Goal: Information Seeking & Learning: Learn about a topic

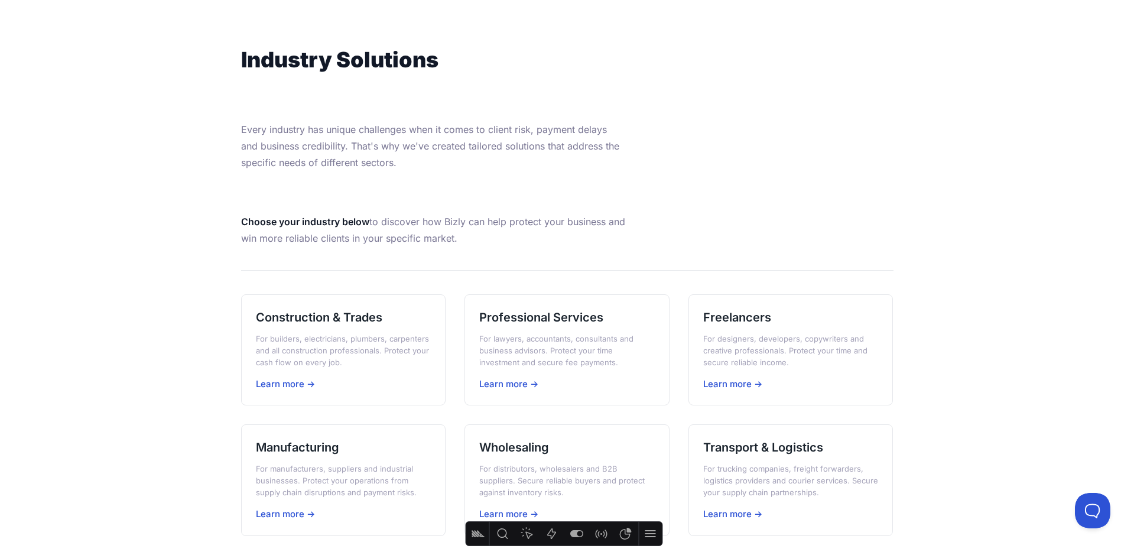
scroll to position [63, 0]
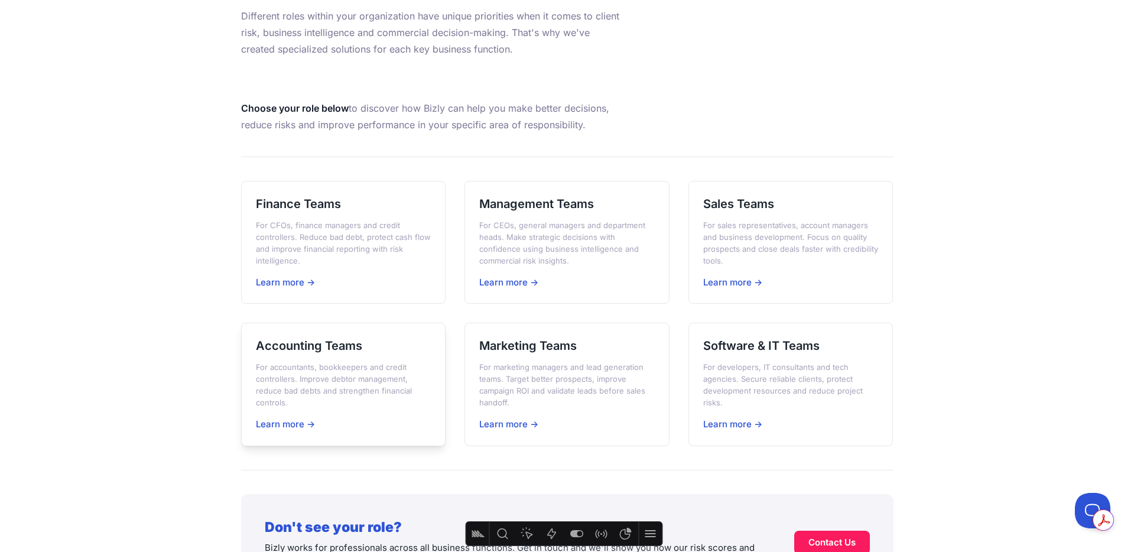
scroll to position [173, 0]
click at [346, 353] on h3 "Accounting Teams" at bounding box center [343, 345] width 175 height 17
click at [303, 203] on h3 "Finance Teams" at bounding box center [343, 203] width 175 height 17
click at [747, 213] on div "Sales Teams For sales representatives, account managers and business developmen…" at bounding box center [790, 241] width 205 height 123
click at [538, 366] on p "For marketing managers and lead generation teams. Target better prospects, impr…" at bounding box center [566, 383] width 175 height 47
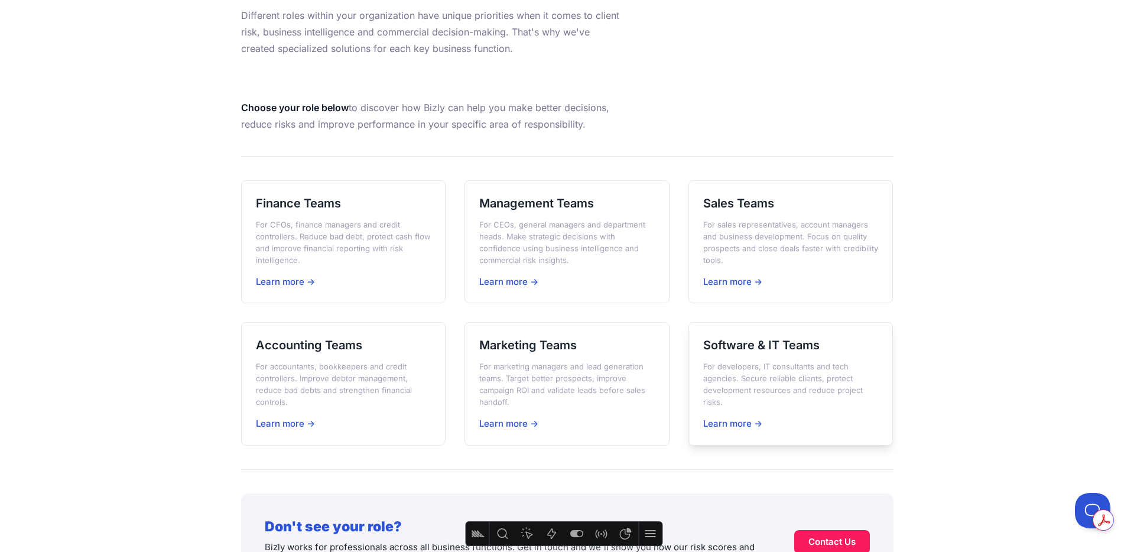
click at [772, 363] on p "For developers, IT consultants and tech agencies. Secure reliable clients, prot…" at bounding box center [790, 383] width 175 height 47
click at [510, 344] on h3 "Marketing Teams" at bounding box center [566, 345] width 175 height 17
click at [781, 349] on h3 "Software & IT Teams" at bounding box center [790, 345] width 175 height 17
click at [785, 211] on h3 "Sales Teams" at bounding box center [790, 203] width 175 height 17
click at [534, 213] on div "Management Teams For CEOs, general managers and department heads. Make strategi…" at bounding box center [566, 241] width 205 height 123
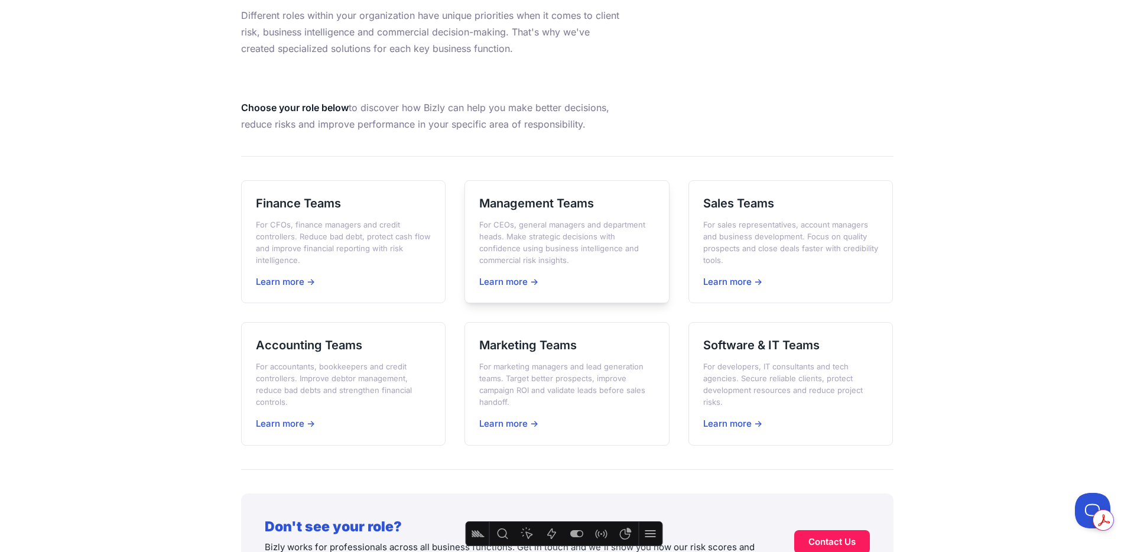
scroll to position [174, 0]
click at [304, 193] on h3 "Finance Teams" at bounding box center [343, 201] width 175 height 17
click at [306, 196] on h3 "Finance Teams" at bounding box center [343, 201] width 175 height 17
click at [332, 355] on div "Accounting Teams For accountants, bookkeepers and credit controllers. Improve d…" at bounding box center [343, 381] width 205 height 123
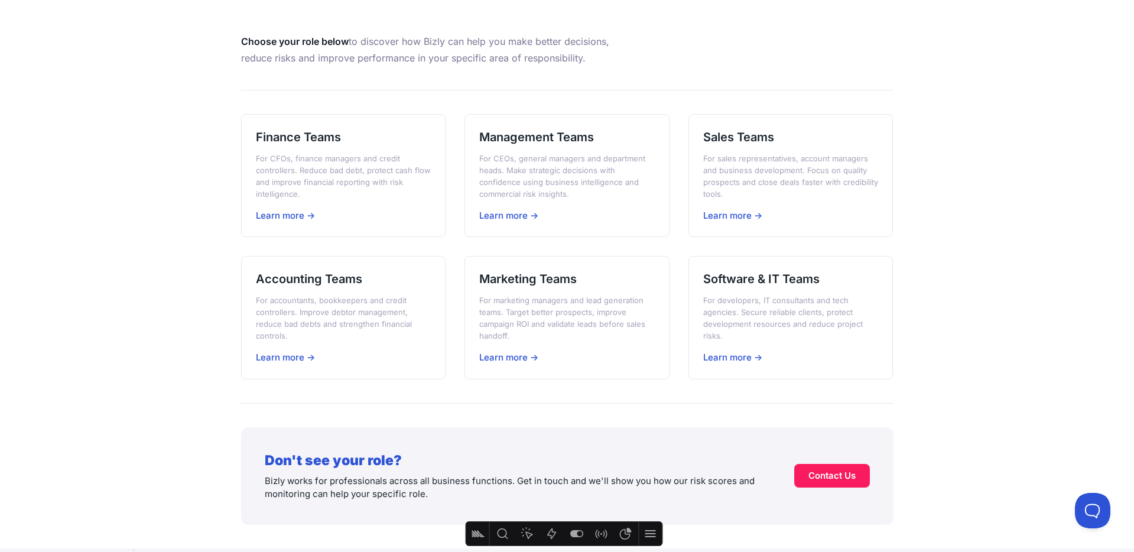
scroll to position [0, 0]
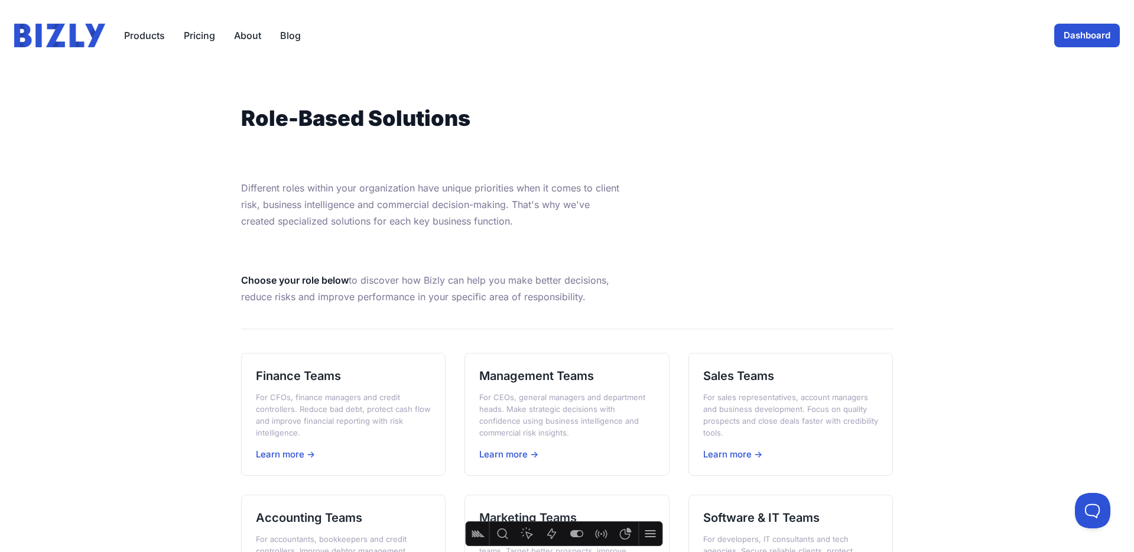
click at [245, 34] on link "About" at bounding box center [247, 35] width 27 height 14
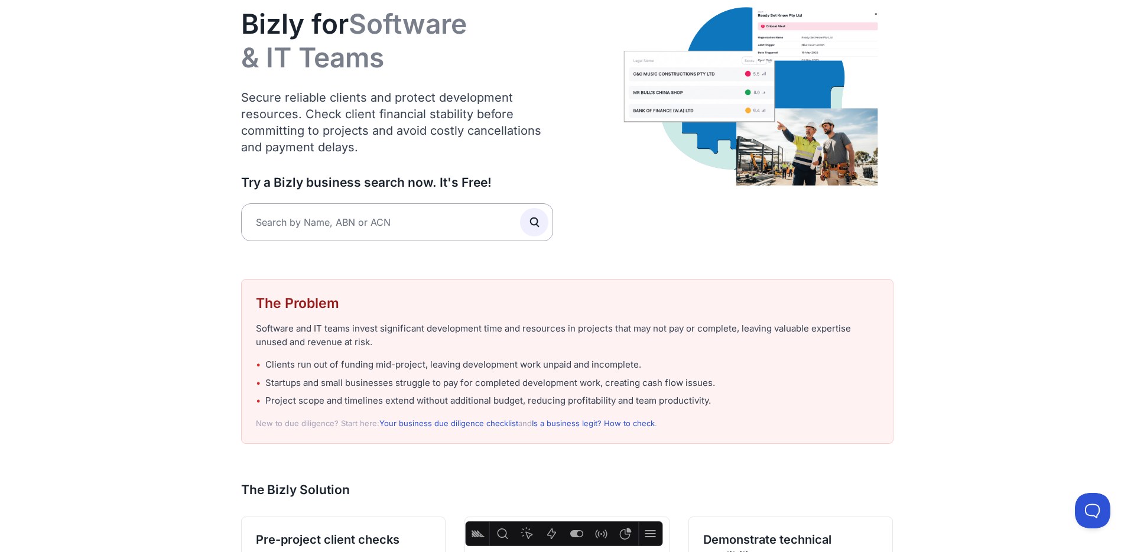
scroll to position [34, 0]
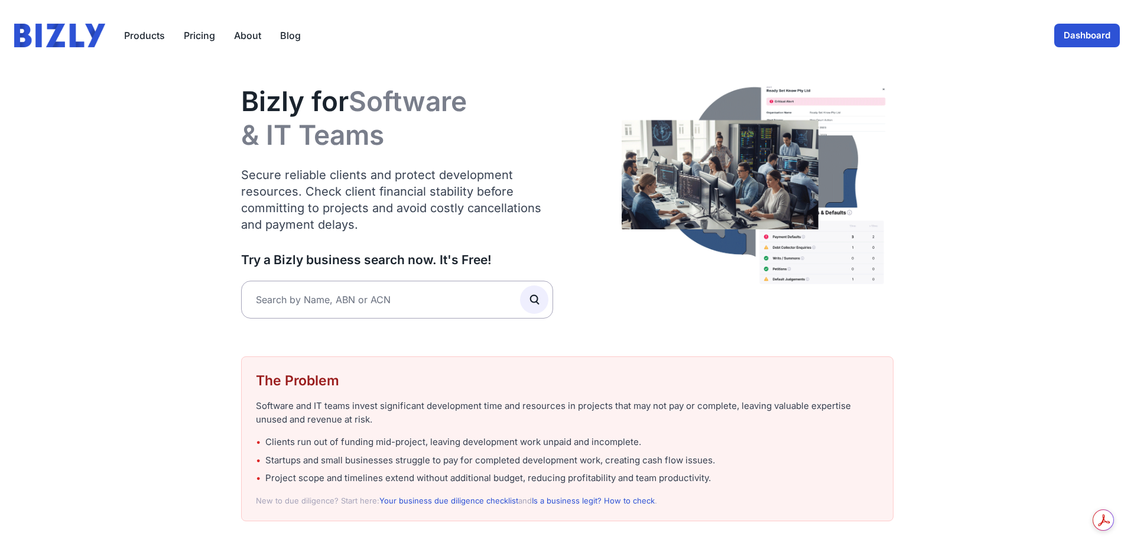
scroll to position [34, 0]
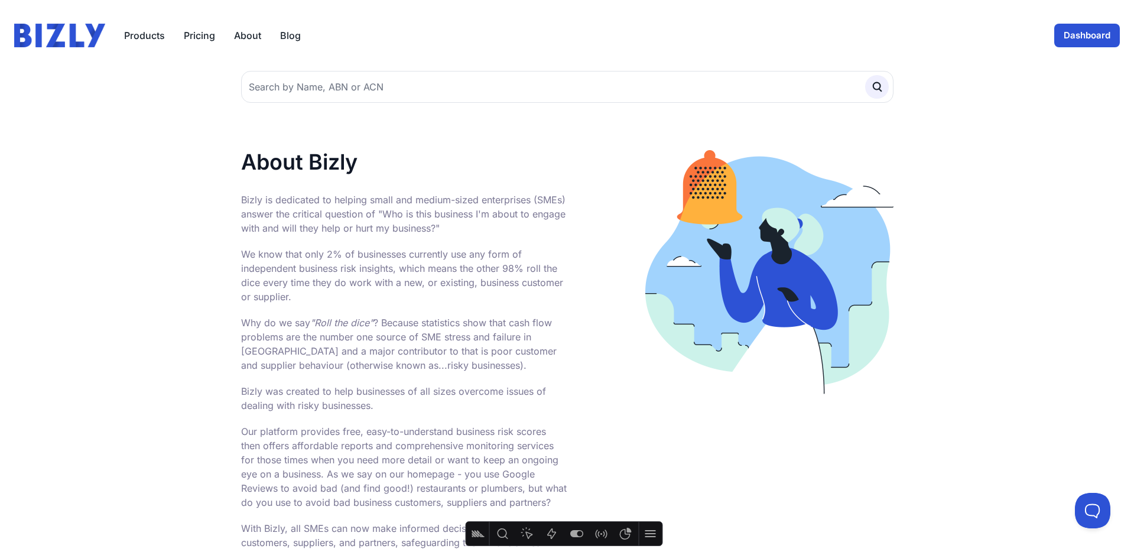
click at [190, 33] on link "Pricing" at bounding box center [199, 35] width 31 height 14
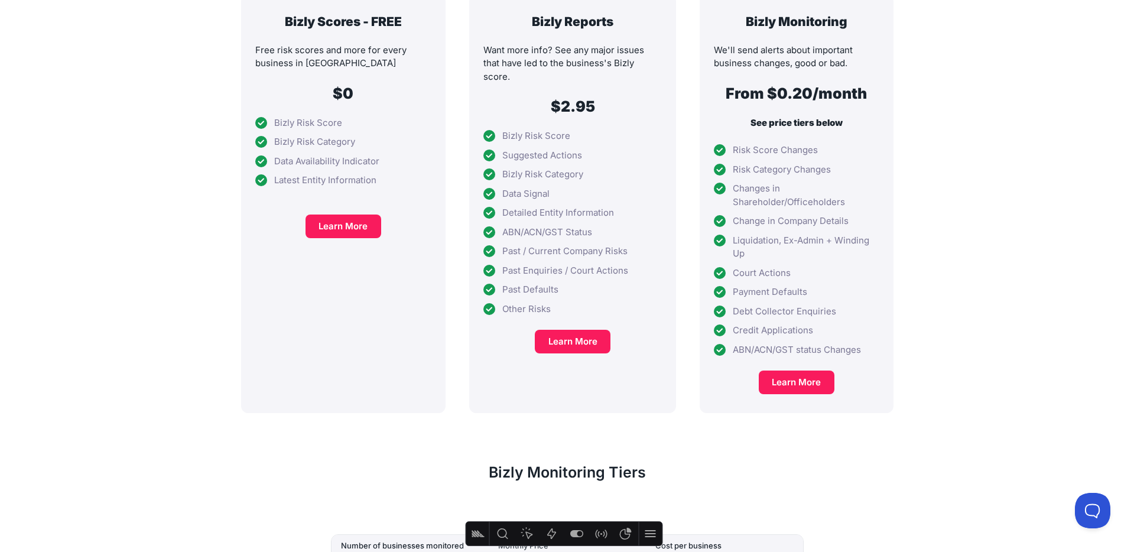
scroll to position [292, 0]
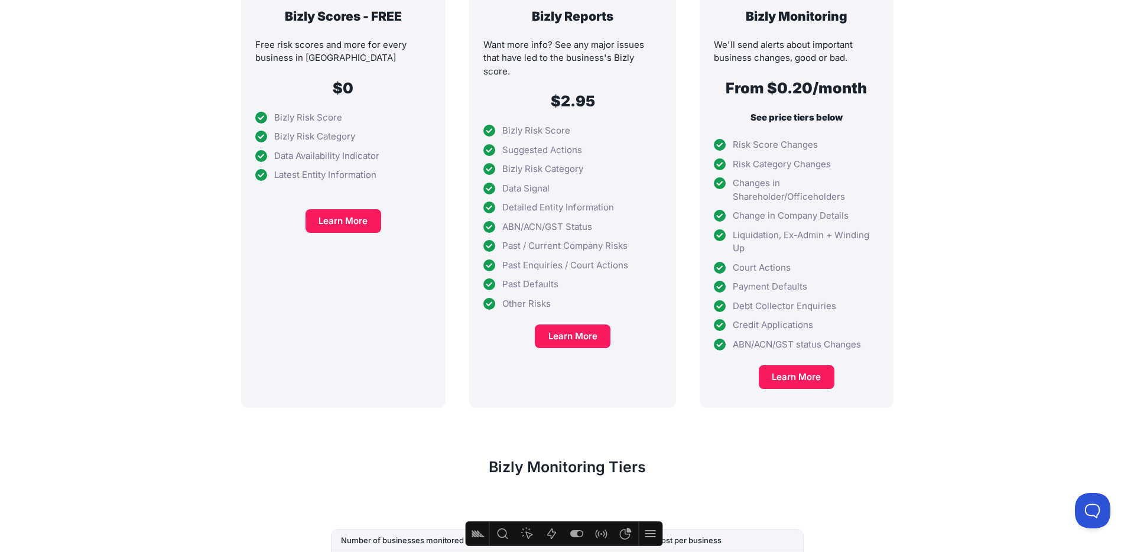
drag, startPoint x: 260, startPoint y: 95, endPoint x: 240, endPoint y: 96, distance: 19.5
click at [241, 96] on div "Bizly Scores - FREE Free risk scores and more for every business in Australia $…" at bounding box center [343, 198] width 205 height 419
drag, startPoint x: 251, startPoint y: 96, endPoint x: 286, endPoint y: 96, distance: 35.5
click at [286, 96] on div "Bizly Scores - FREE Free risk scores and more for every business in Australia $…" at bounding box center [343, 198] width 205 height 419
click at [340, 130] on li "Bizly Risk Category" at bounding box center [343, 137] width 177 height 14
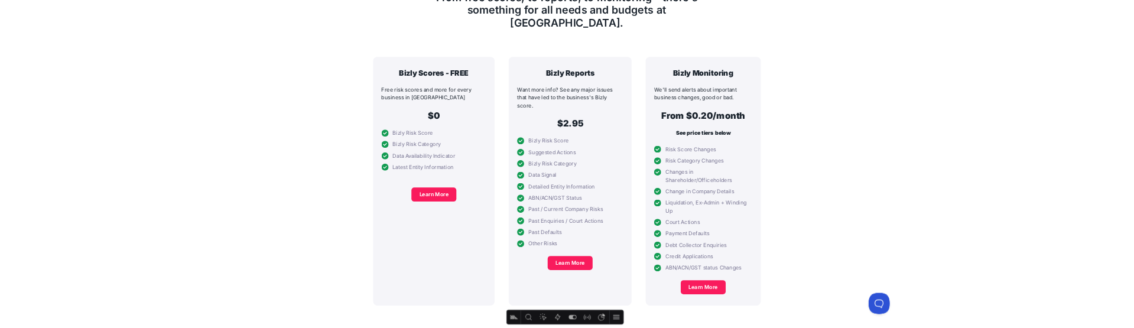
scroll to position [185, 0]
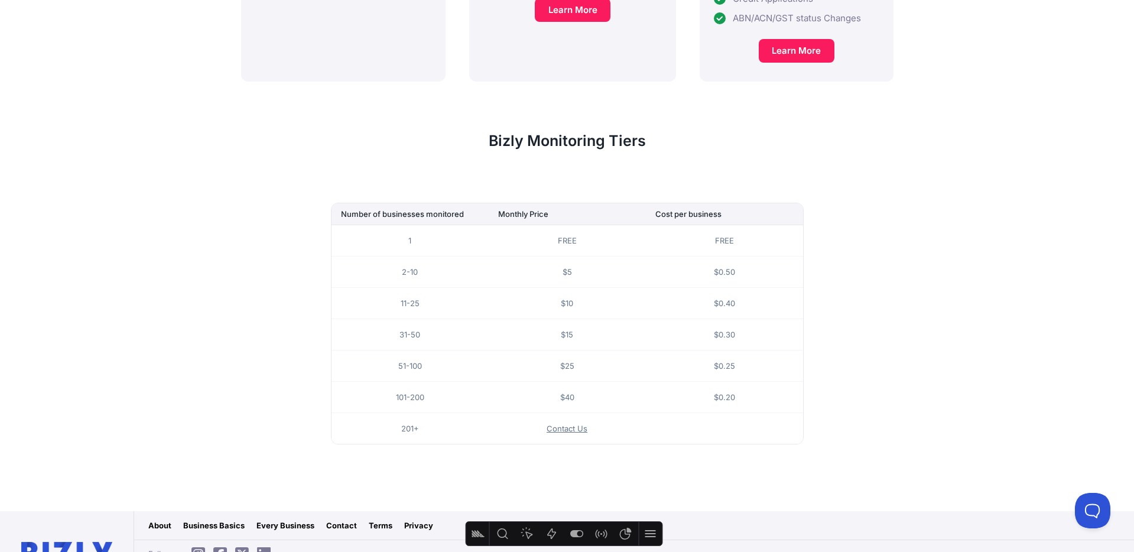
scroll to position [621, 0]
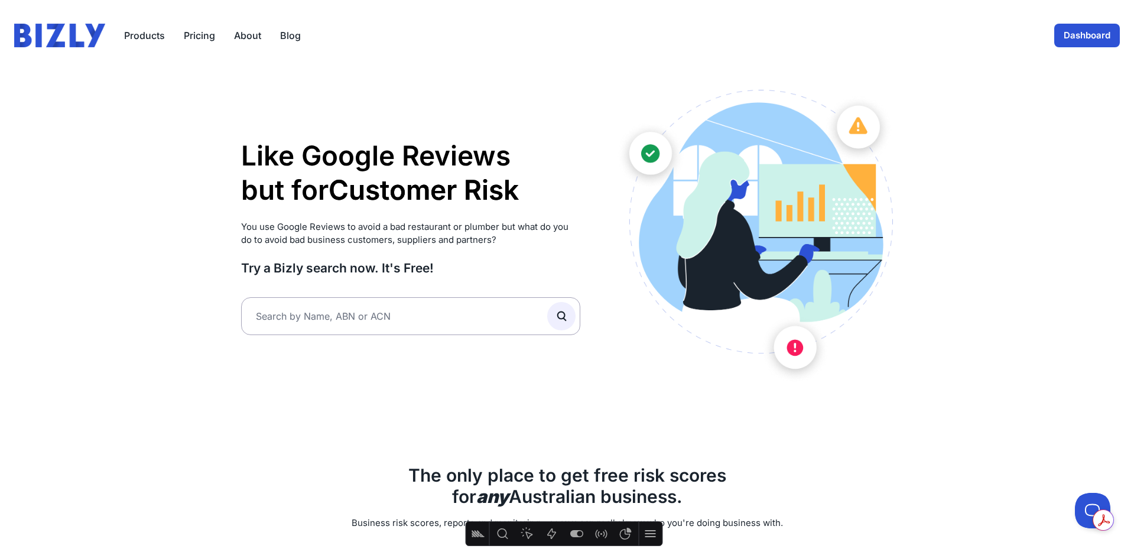
click at [196, 37] on link "Pricing" at bounding box center [199, 35] width 31 height 14
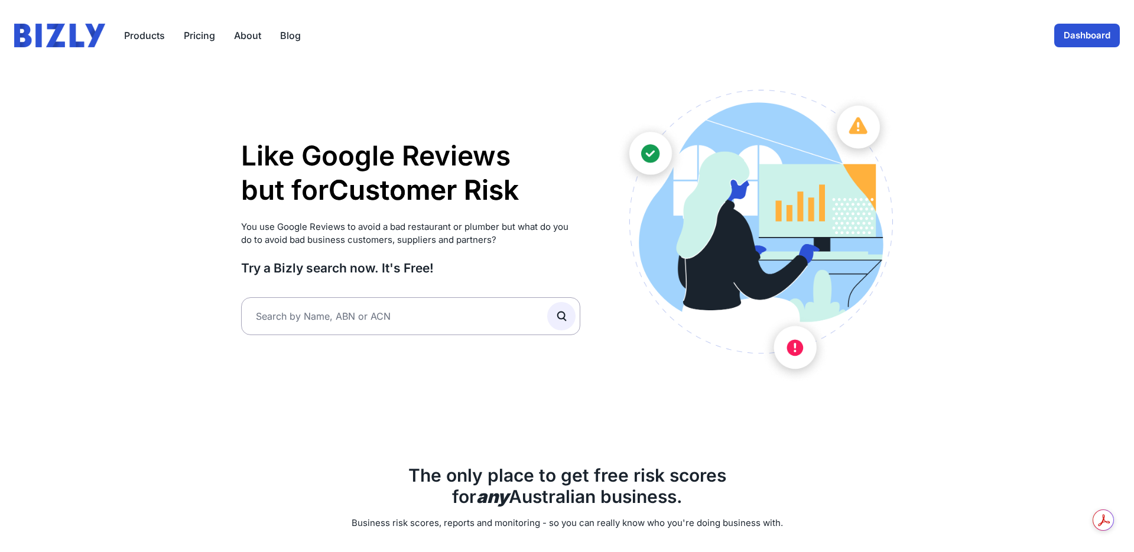
click at [194, 35] on link "Pricing" at bounding box center [199, 35] width 31 height 14
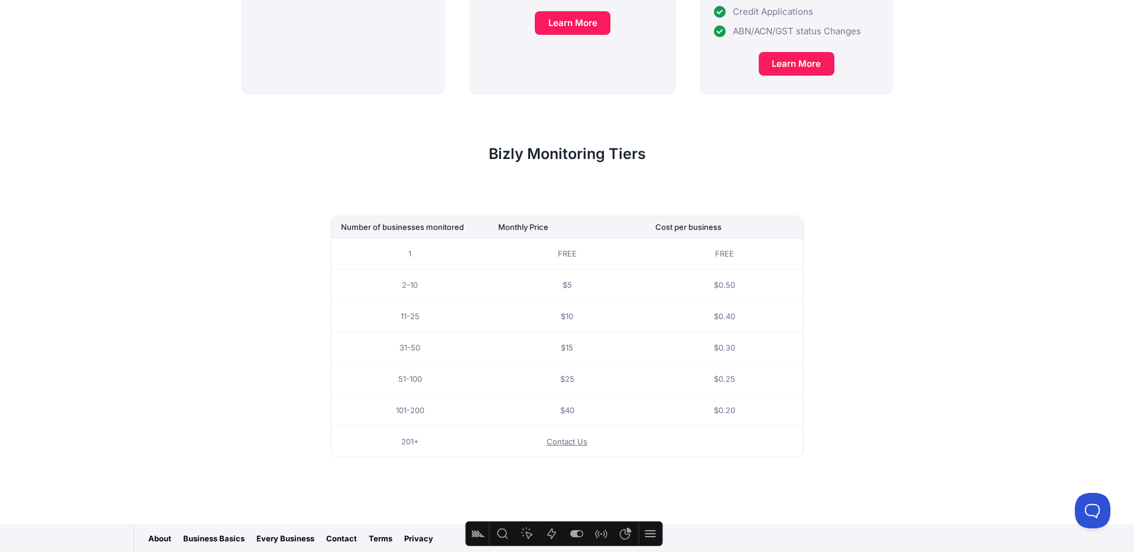
scroll to position [628, 0]
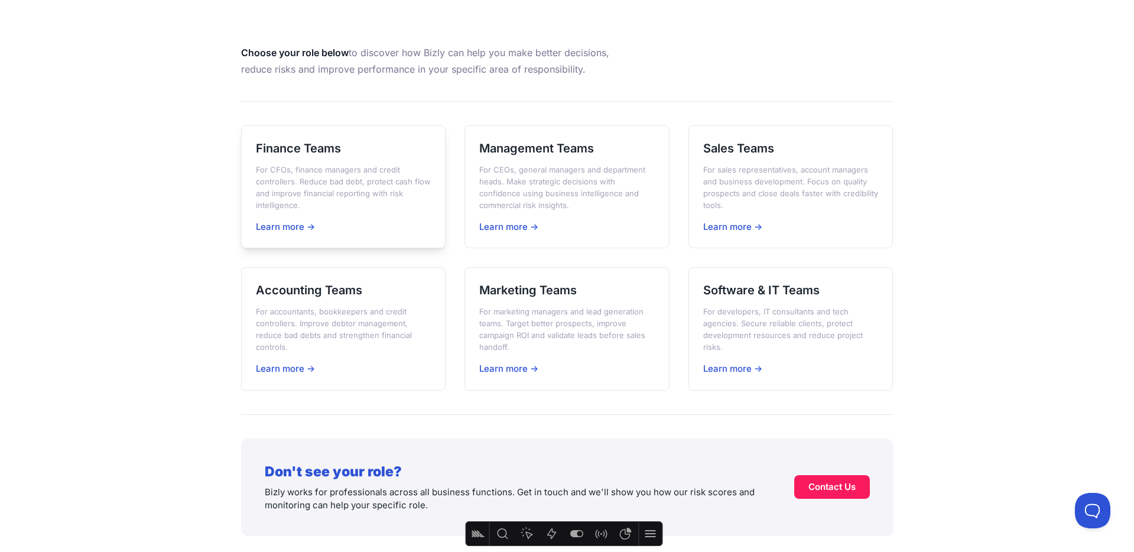
scroll to position [233, 0]
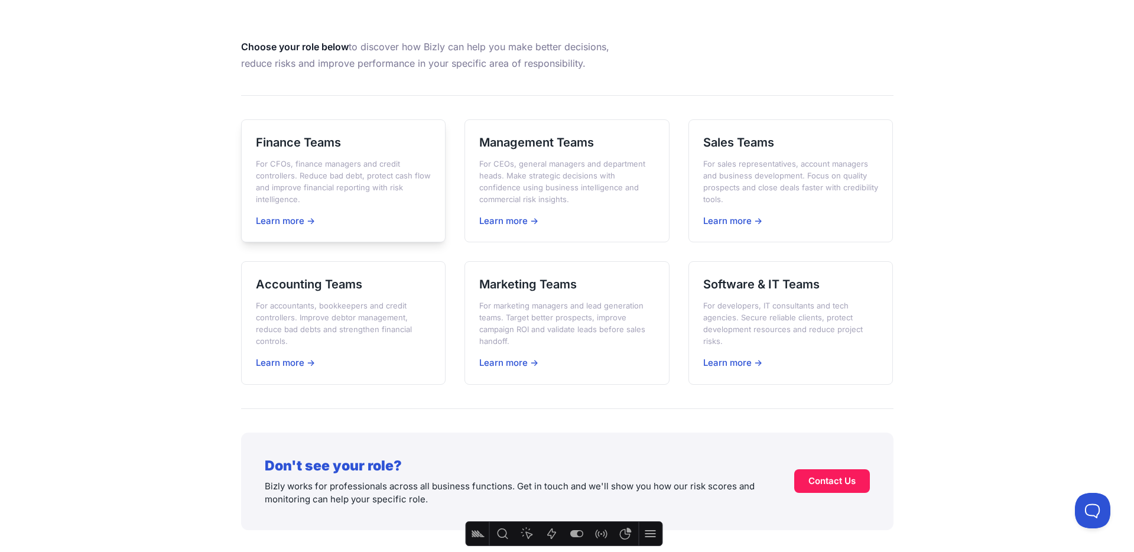
click at [353, 208] on div "Finance Teams For CFOs, finance managers and credit controllers. Reduce bad deb…" at bounding box center [343, 180] width 205 height 123
click at [301, 312] on p "For accountants, bookkeepers and credit controllers. Improve debtor management,…" at bounding box center [343, 323] width 175 height 47
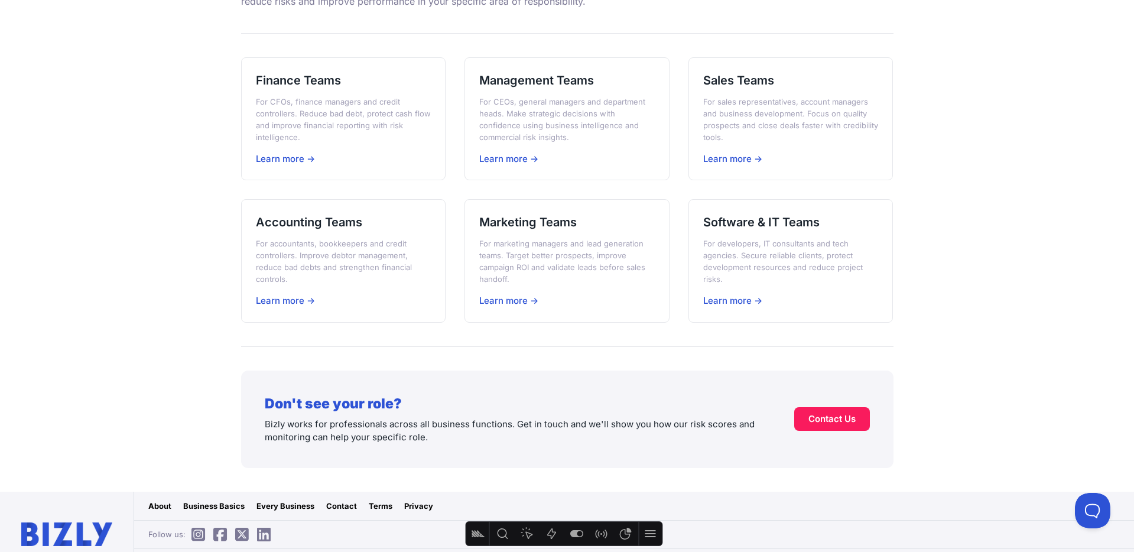
scroll to position [320, 0]
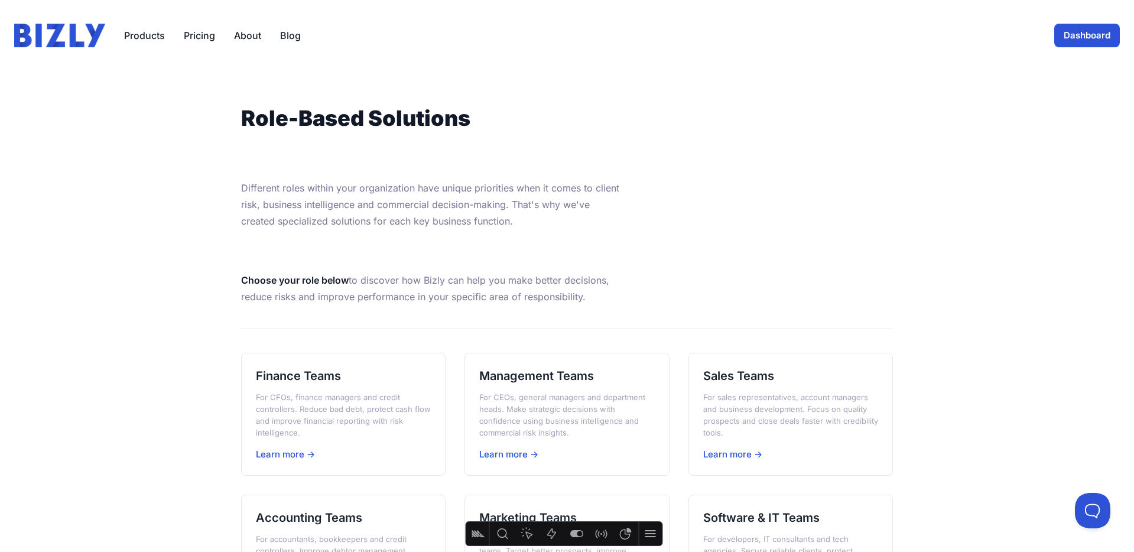
click at [206, 41] on link "Pricing" at bounding box center [199, 35] width 31 height 14
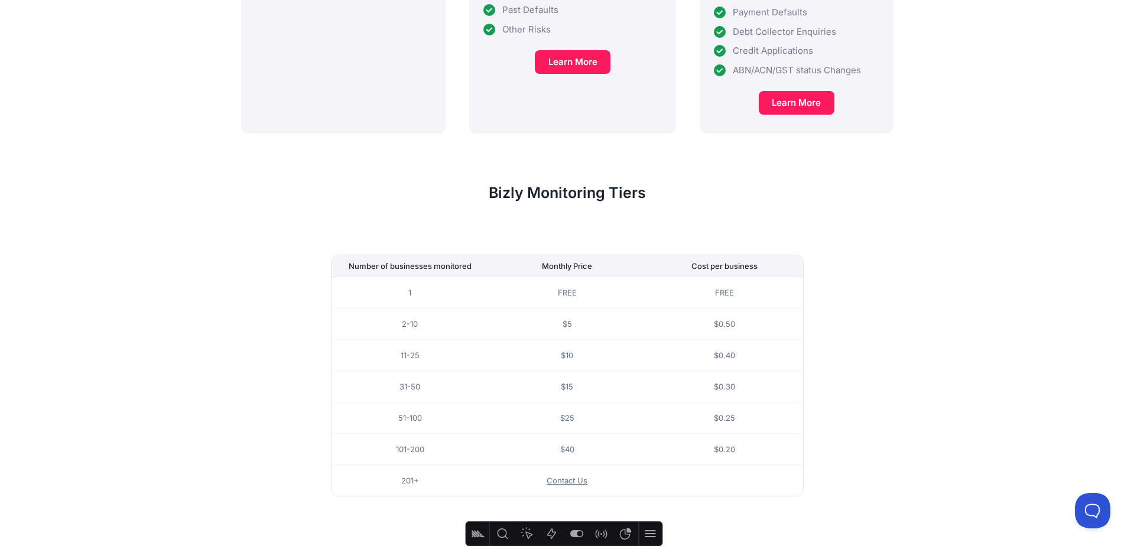
scroll to position [569, 0]
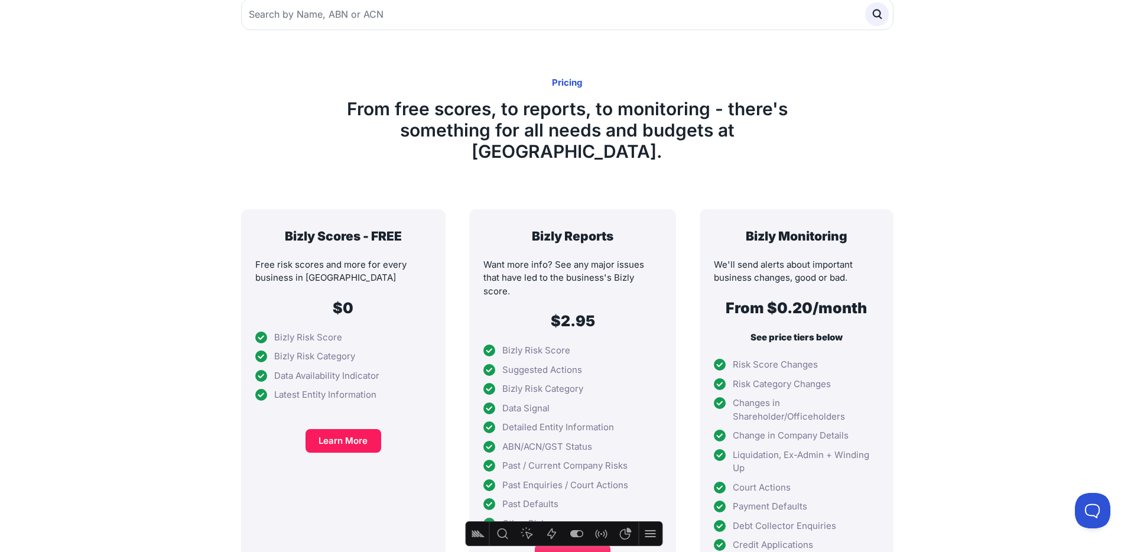
scroll to position [26, 0]
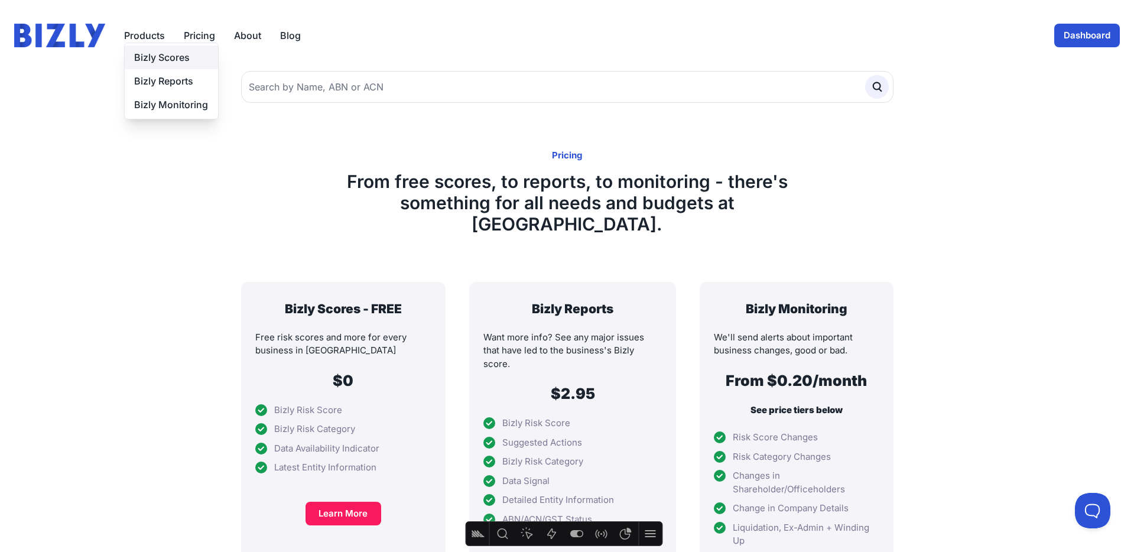
click at [152, 65] on link "Bizly Scores" at bounding box center [171, 57] width 93 height 24
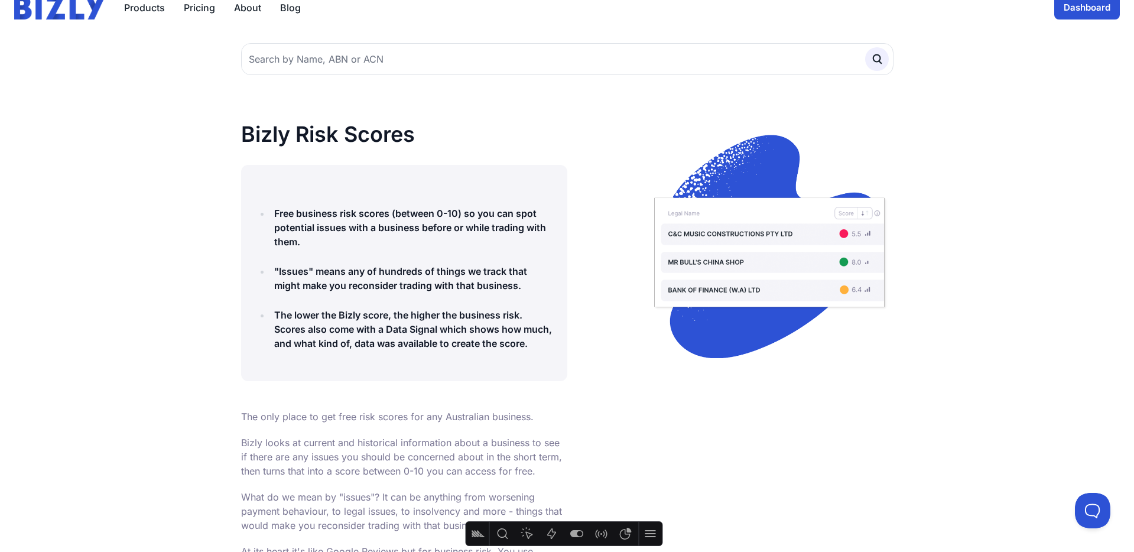
scroll to position [12, 0]
